Goal: Check status: Check status

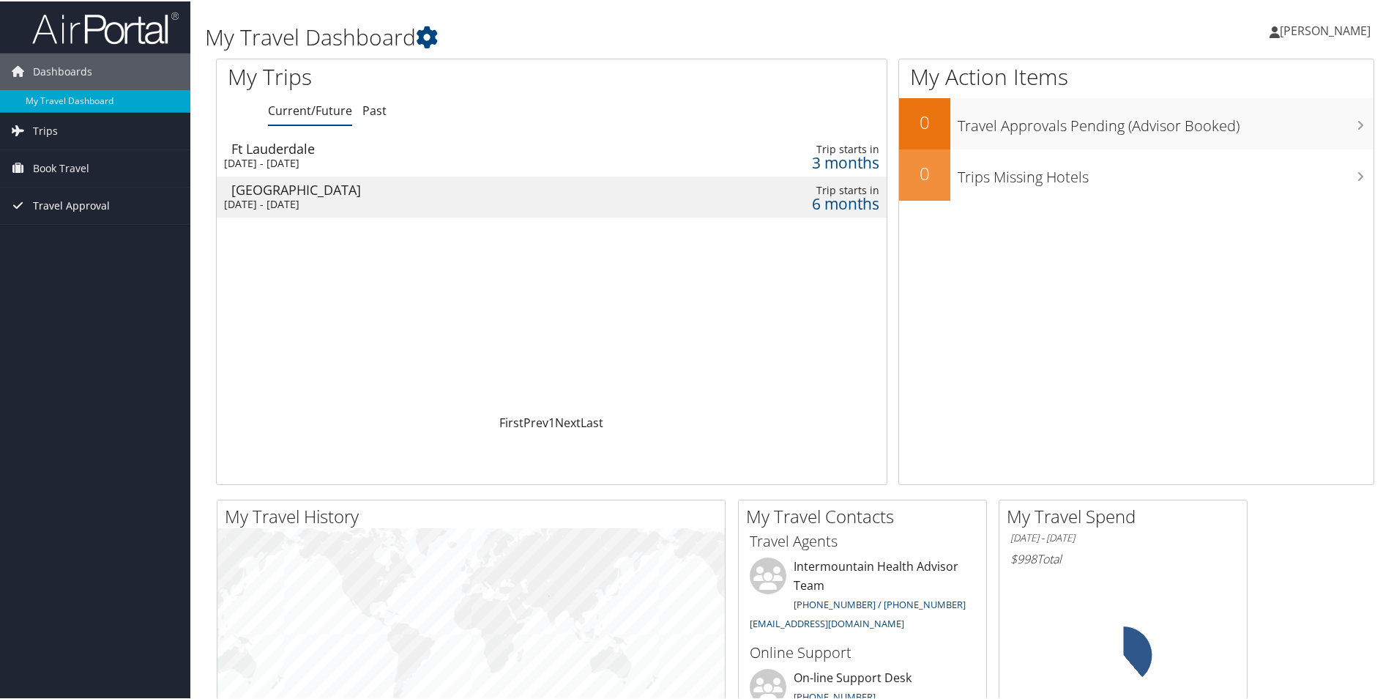
click at [67, 201] on span "Travel Approval" at bounding box center [71, 204] width 77 height 37
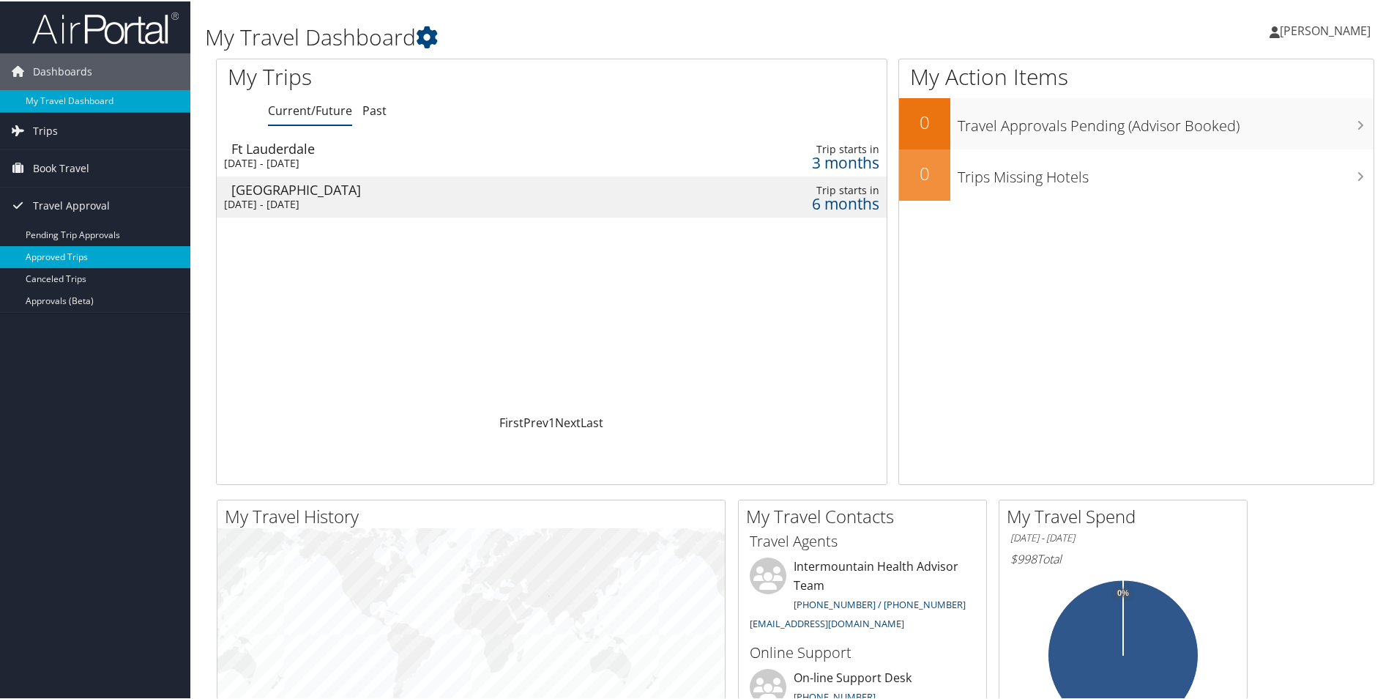
click at [80, 248] on link "Approved Trips" at bounding box center [95, 256] width 190 height 22
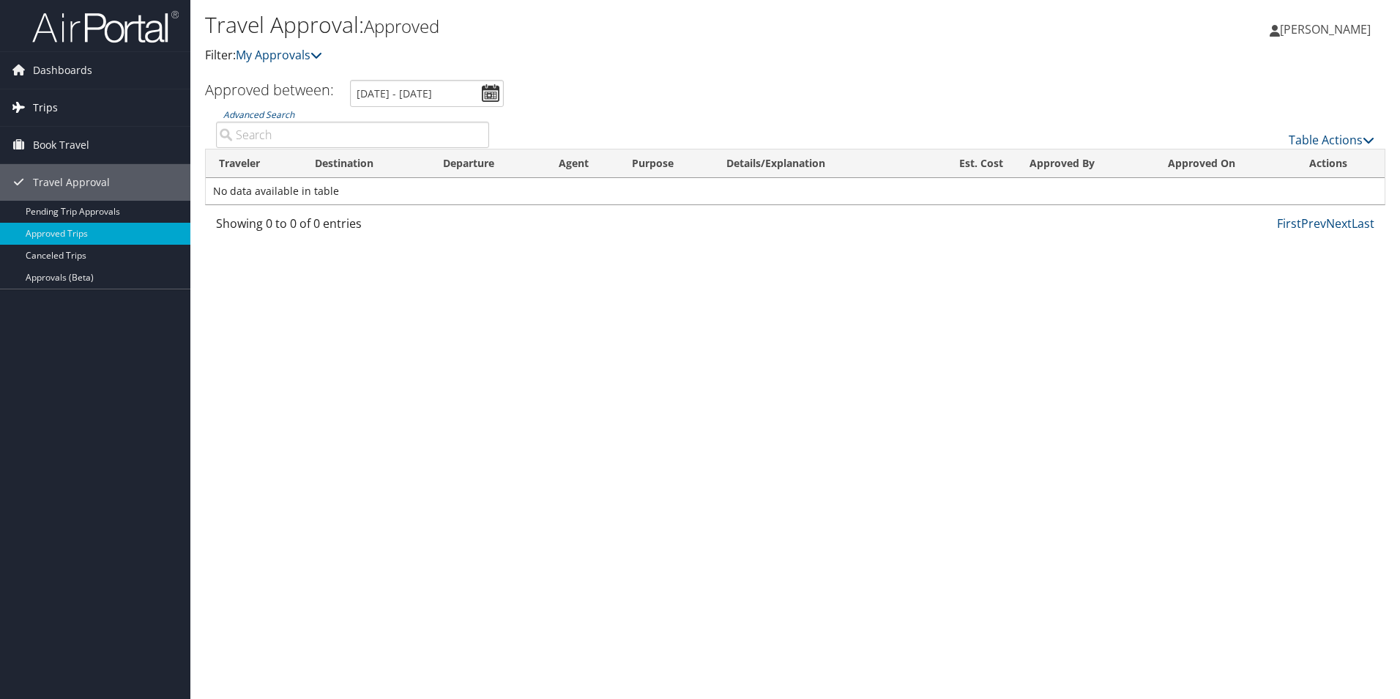
click at [73, 111] on link "Trips" at bounding box center [95, 107] width 190 height 37
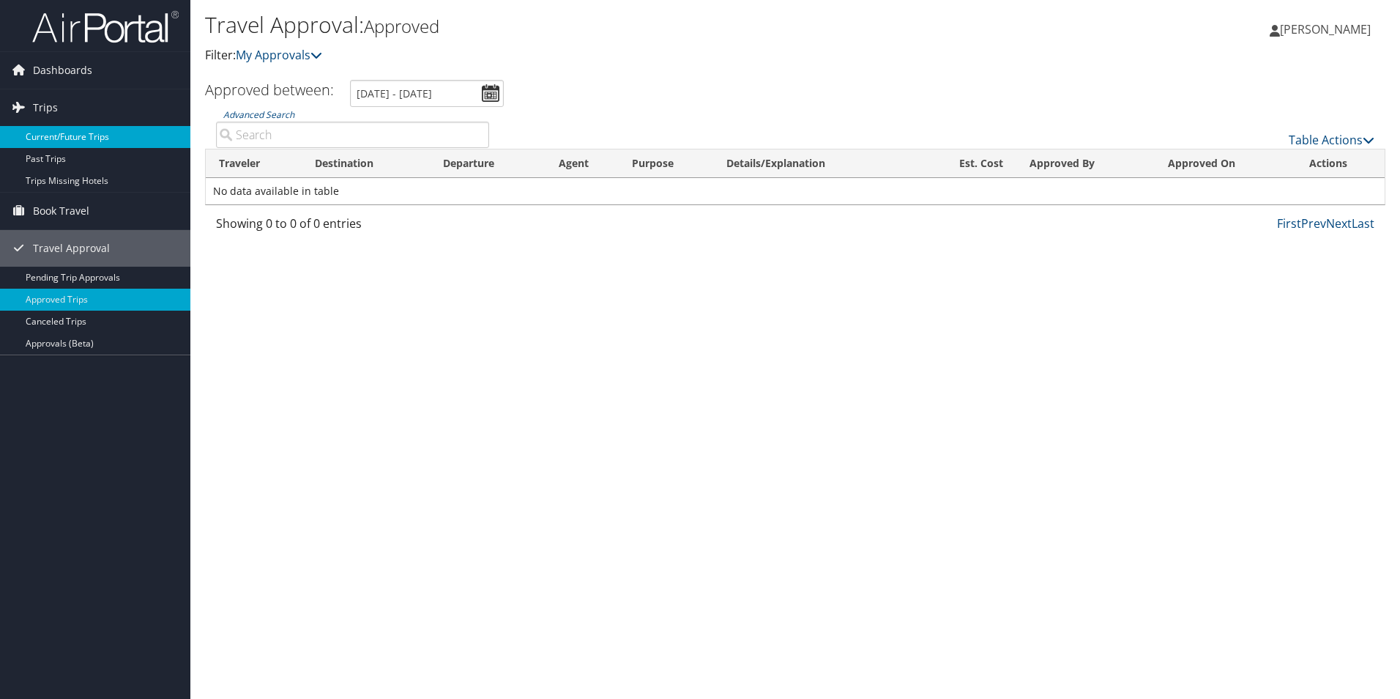
click at [95, 135] on link "Current/Future Trips" at bounding box center [95, 137] width 190 height 22
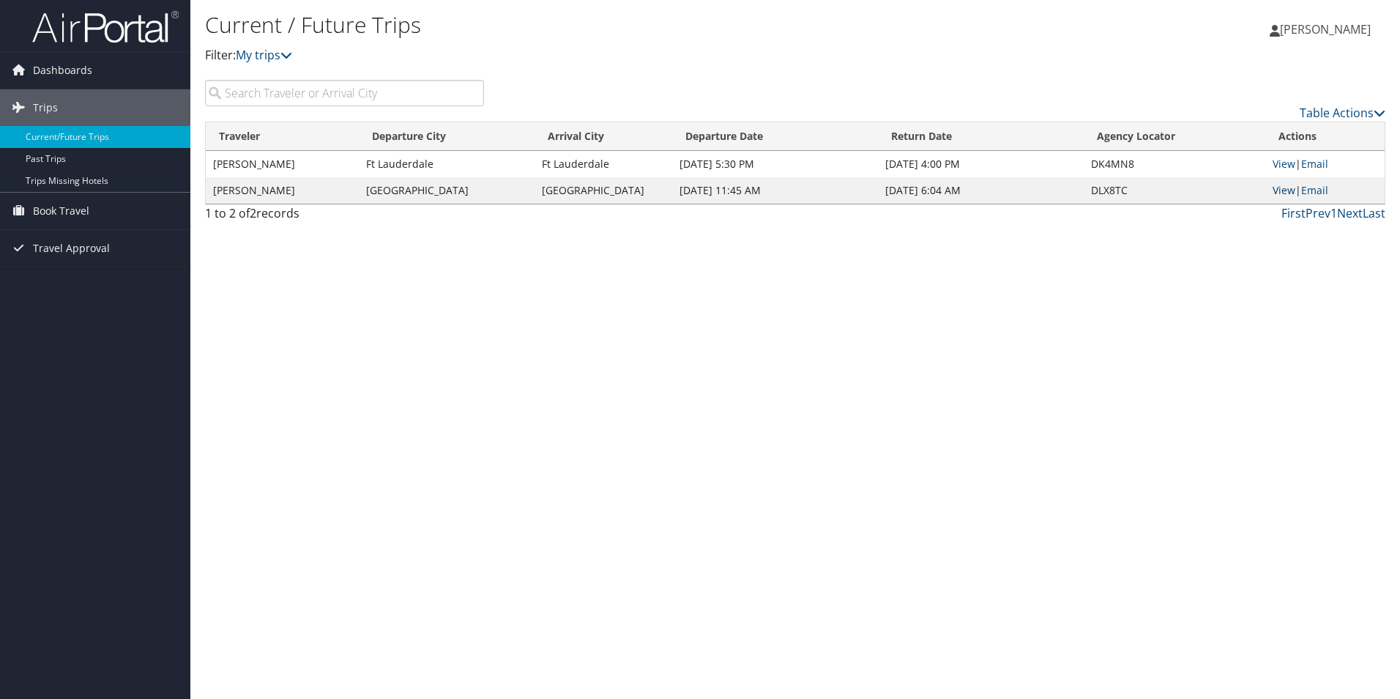
click at [1282, 192] on link "View" at bounding box center [1284, 190] width 23 height 14
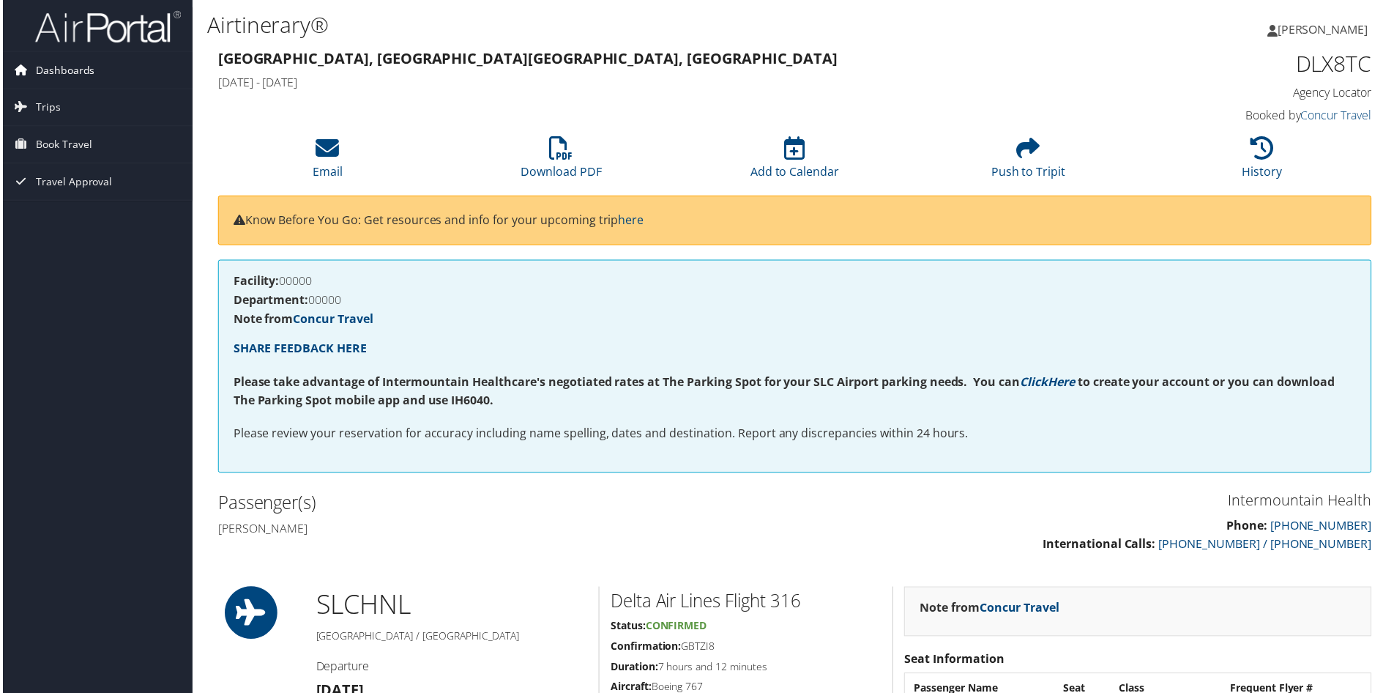
click at [89, 65] on span "Dashboards" at bounding box center [62, 70] width 59 height 37
click at [83, 68] on span "Dashboards" at bounding box center [62, 70] width 59 height 37
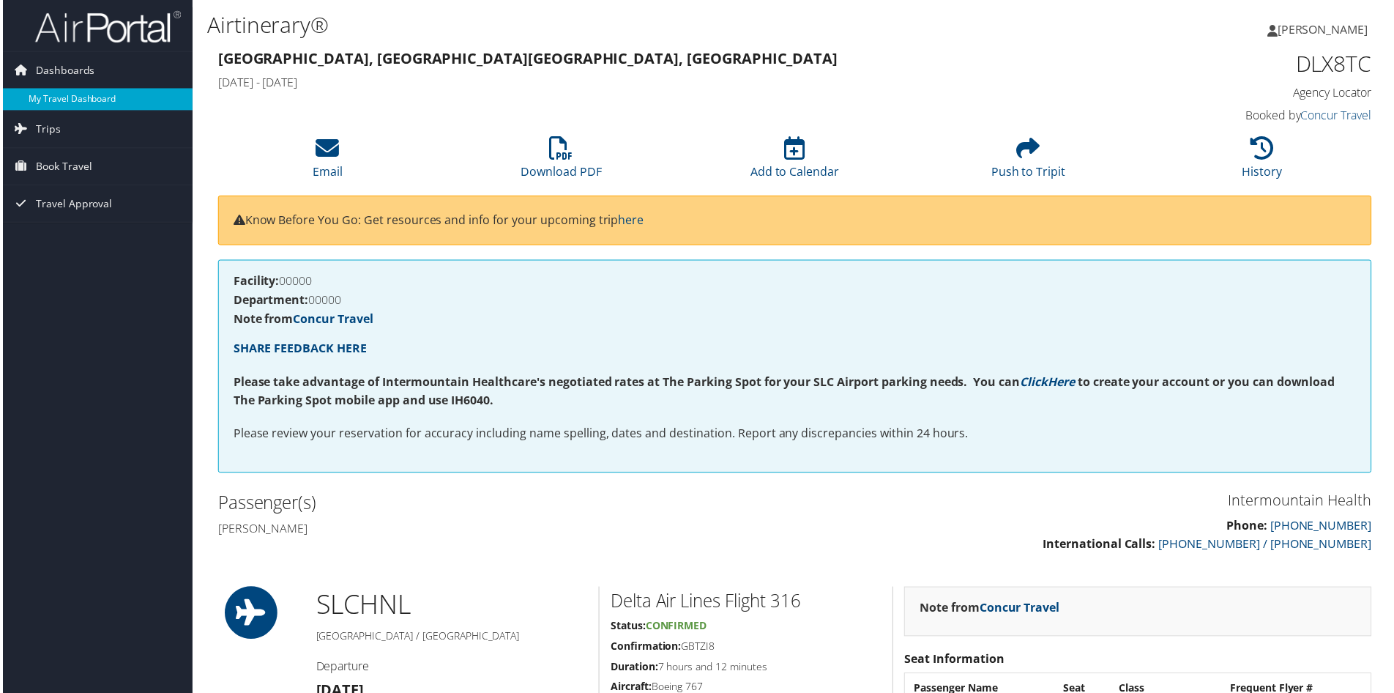
click at [75, 96] on link "My Travel Dashboard" at bounding box center [95, 100] width 190 height 22
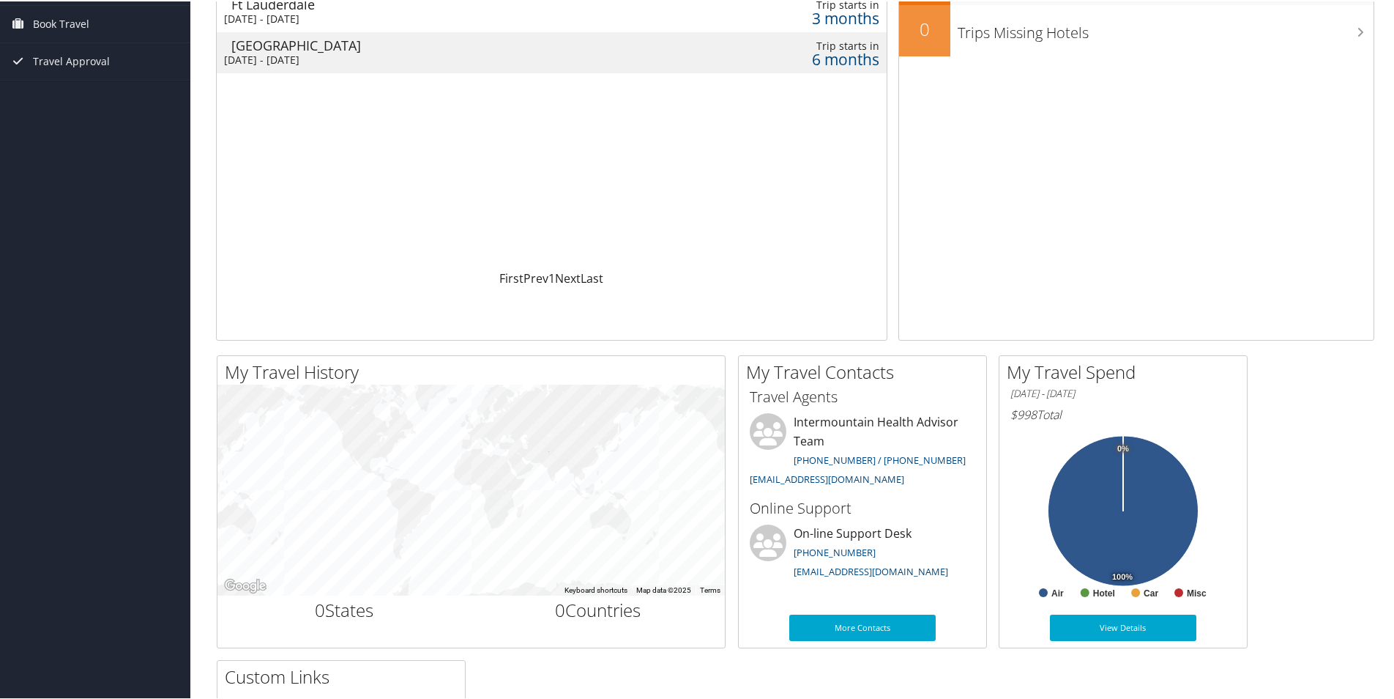
scroll to position [146, 0]
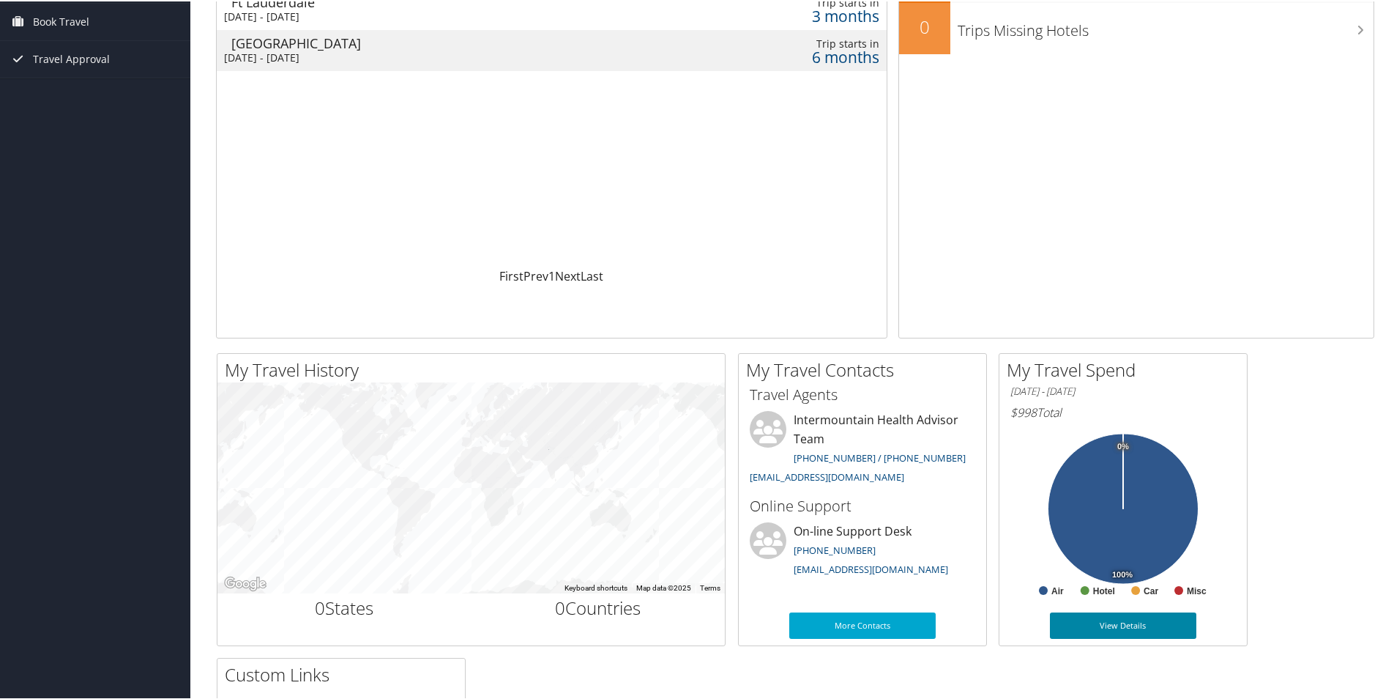
click at [1145, 628] on link "View Details" at bounding box center [1123, 624] width 146 height 26
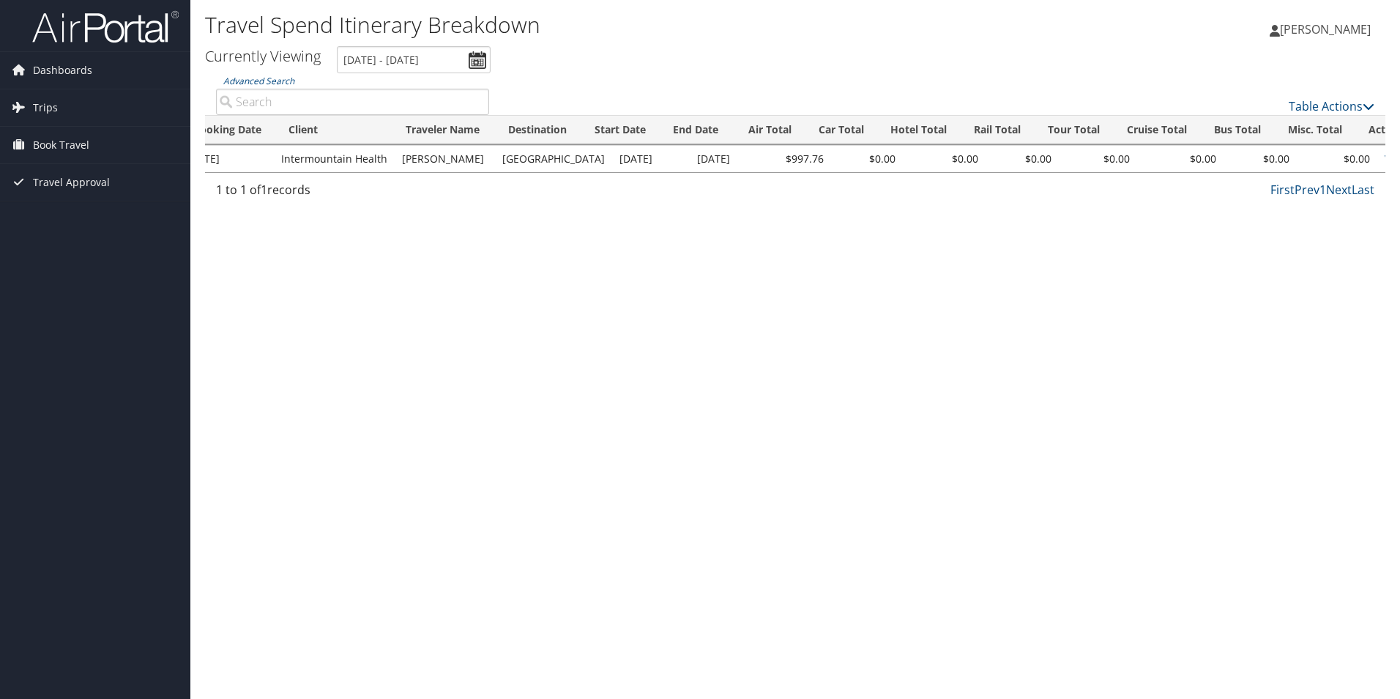
scroll to position [0, 135]
click at [1379, 156] on link "View" at bounding box center [1390, 159] width 23 height 14
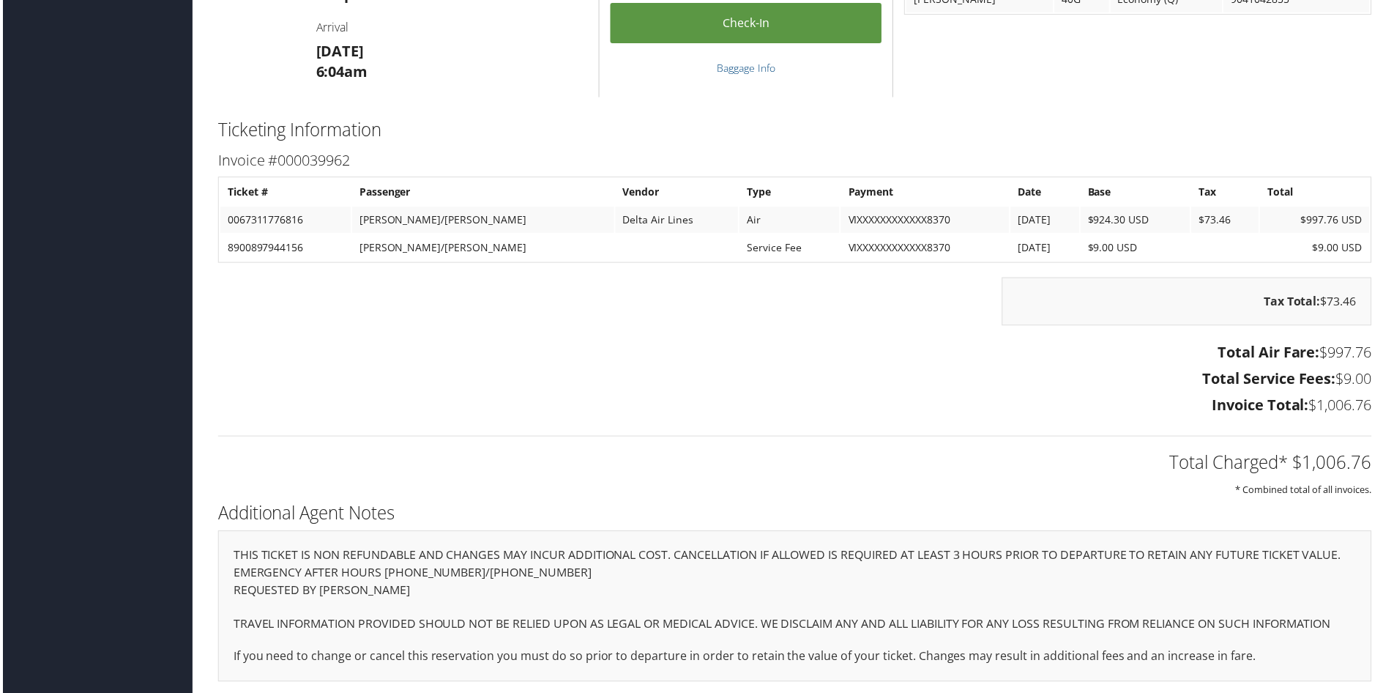
scroll to position [1197, 0]
